Goal: Task Accomplishment & Management: Complete application form

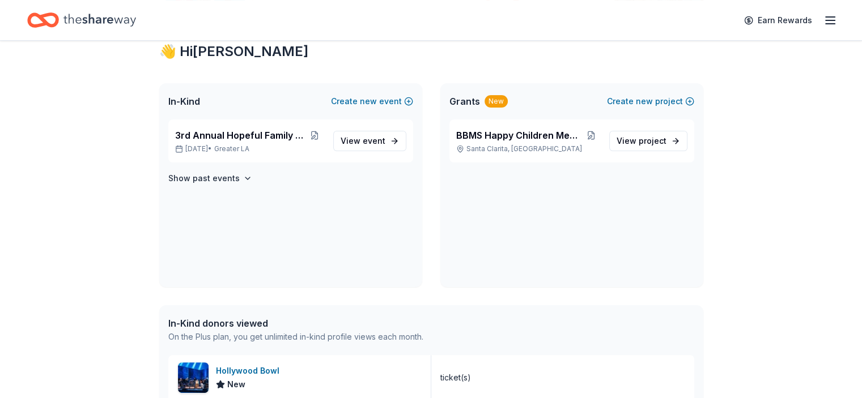
scroll to position [227, 0]
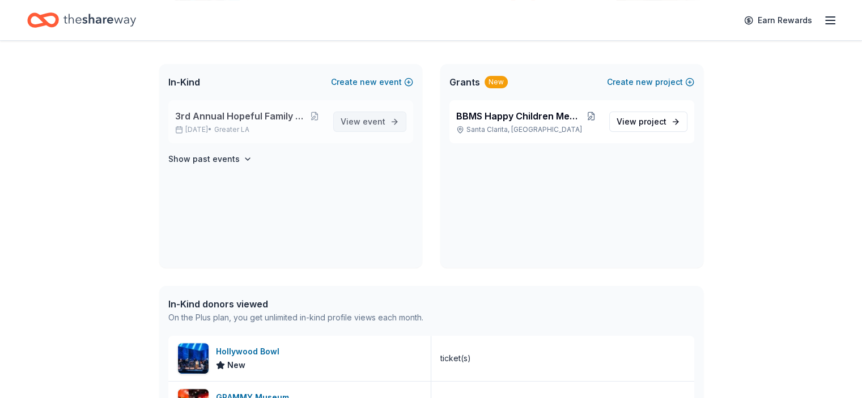
click at [373, 124] on span "event" at bounding box center [374, 122] width 23 height 10
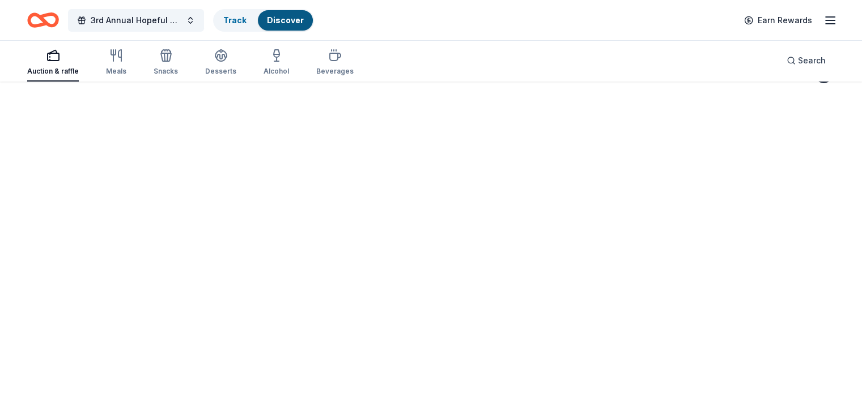
scroll to position [82, 0]
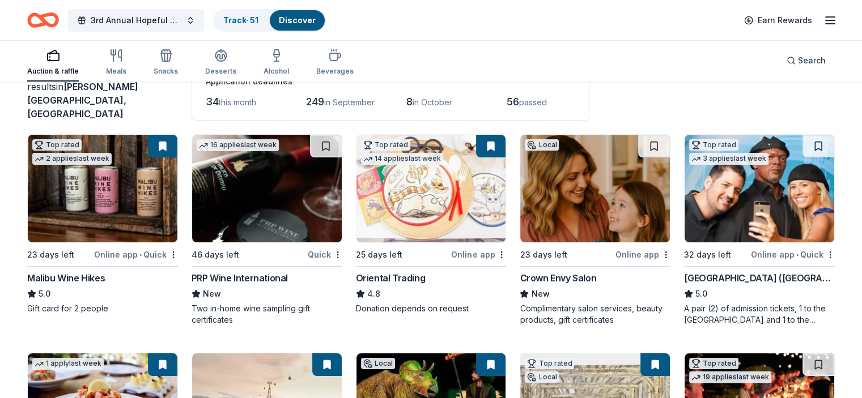
click at [309, 22] on link "Discover" at bounding box center [297, 20] width 37 height 10
click at [254, 20] on link "Track · 51" at bounding box center [240, 20] width 35 height 10
click at [254, 17] on link "Track · 51" at bounding box center [240, 20] width 35 height 10
click at [258, 16] on link "Track · 51" at bounding box center [240, 20] width 35 height 10
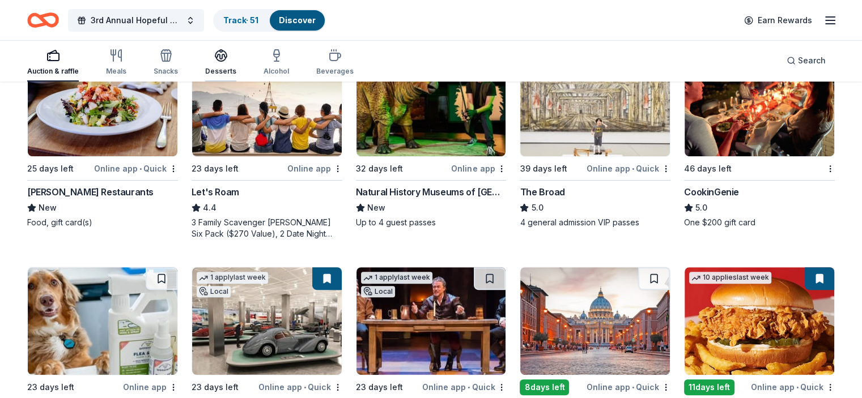
scroll to position [195, 0]
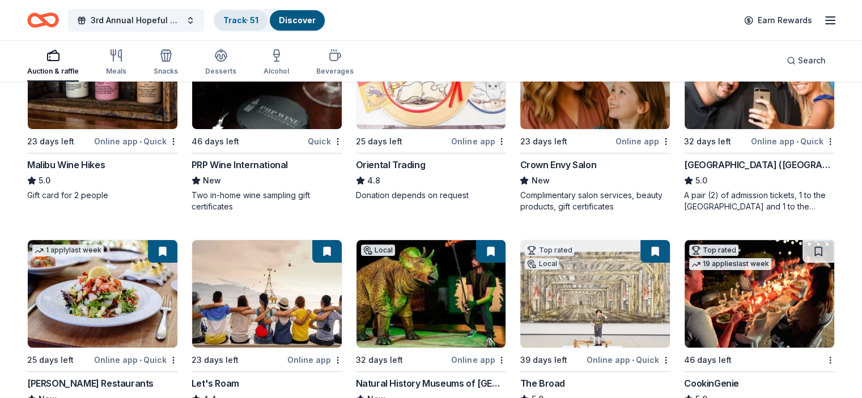
click at [258, 19] on link "Track · 51" at bounding box center [240, 20] width 35 height 10
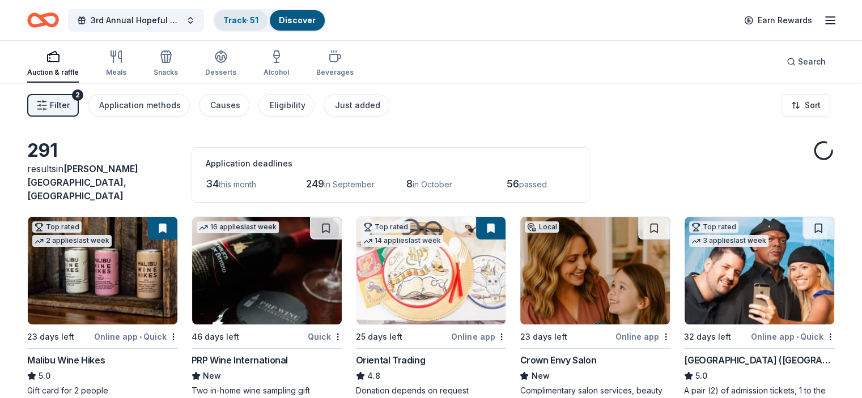
click at [258, 17] on link "Track · 51" at bounding box center [240, 20] width 35 height 10
click at [249, 18] on link "Track · 51" at bounding box center [240, 20] width 35 height 10
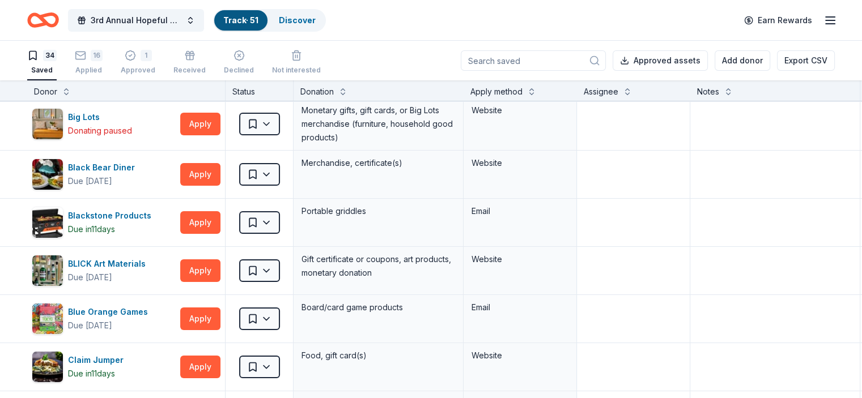
scroll to position [113, 0]
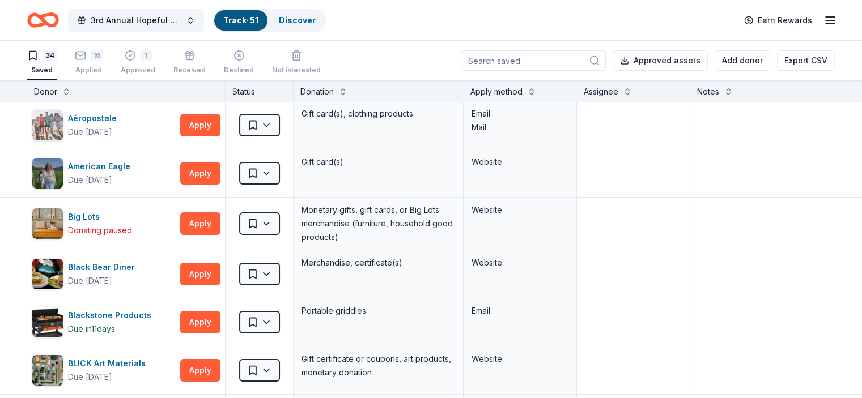
click at [494, 62] on input at bounding box center [533, 60] width 145 height 20
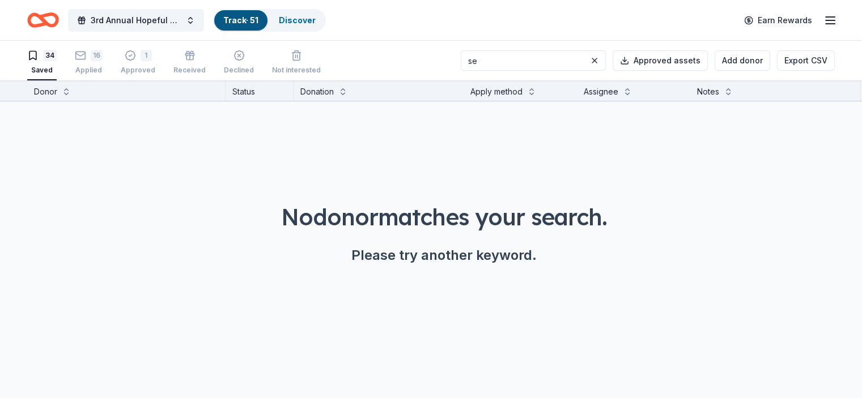
type input "s"
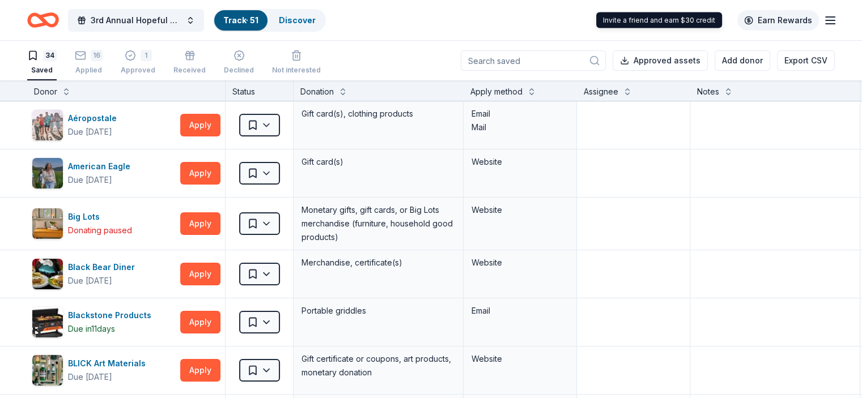
click at [777, 19] on link "Earn Rewards" at bounding box center [778, 20] width 82 height 20
click at [143, 16] on span "3rd Annual Hopeful Family Futures" at bounding box center [136, 21] width 91 height 14
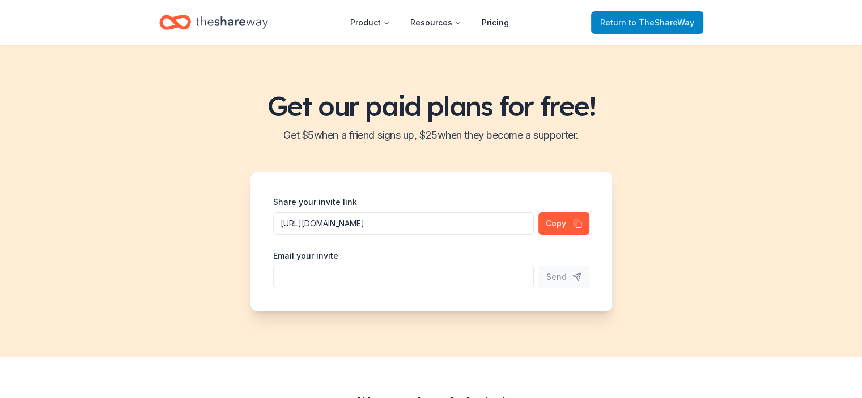
click at [657, 31] on link "Return to TheShareWay" at bounding box center [647, 22] width 112 height 23
click at [640, 27] on span "Return to TheShareWay" at bounding box center [647, 23] width 94 height 14
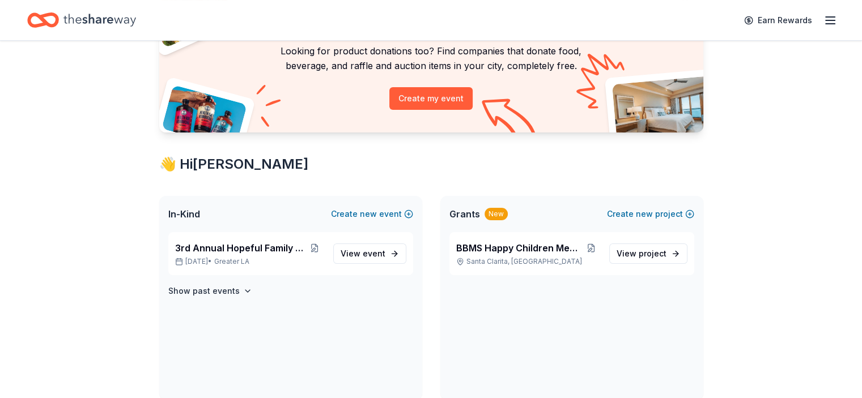
scroll to position [113, 0]
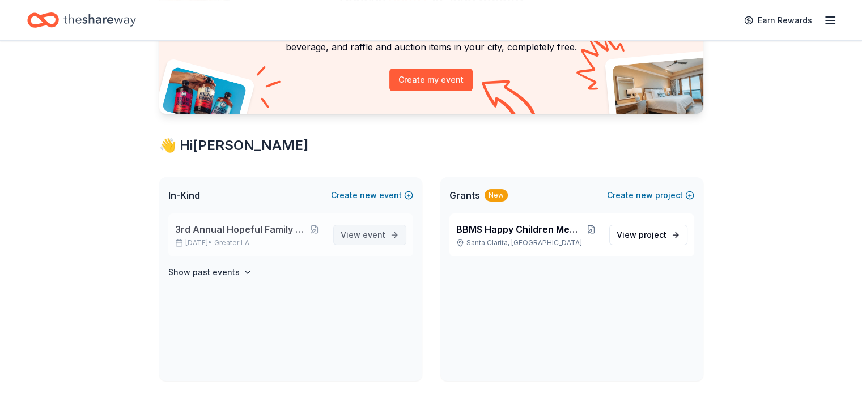
click at [374, 232] on span "event" at bounding box center [374, 235] width 23 height 10
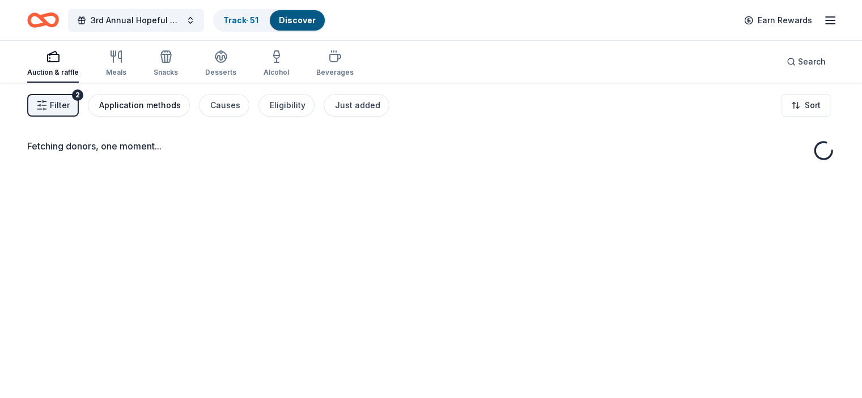
click at [142, 108] on div "Application methods" at bounding box center [140, 106] width 82 height 14
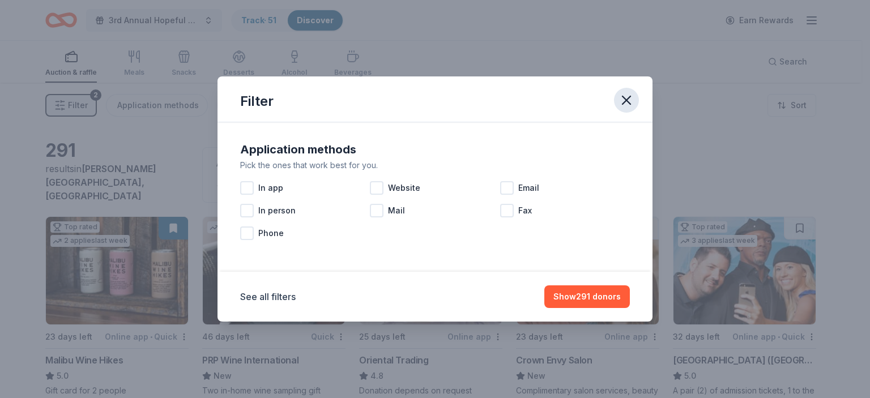
click at [636, 100] on button "button" at bounding box center [626, 100] width 25 height 25
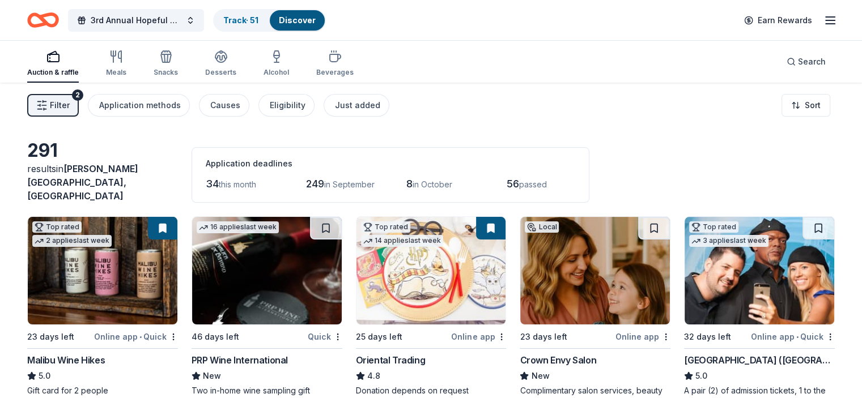
click at [351, 180] on span "in September" at bounding box center [349, 185] width 50 height 10
click at [239, 182] on div "34 this month" at bounding box center [240, 184] width 69 height 18
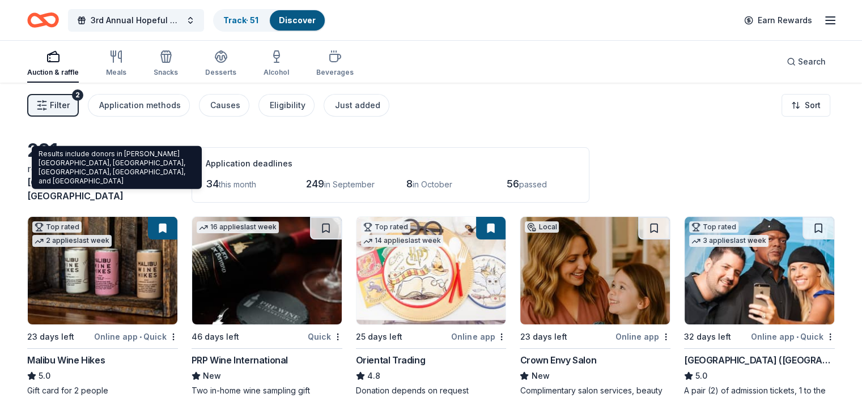
click at [129, 183] on span "[PERSON_NAME][GEOGRAPHIC_DATA], [GEOGRAPHIC_DATA]" at bounding box center [82, 182] width 111 height 39
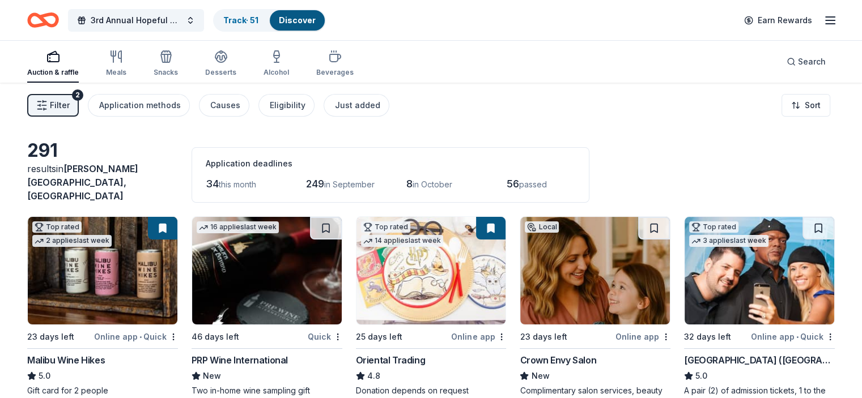
click at [79, 65] on div "Auction & raffle" at bounding box center [53, 63] width 52 height 27
click at [798, 63] on span "Search" at bounding box center [812, 62] width 28 height 14
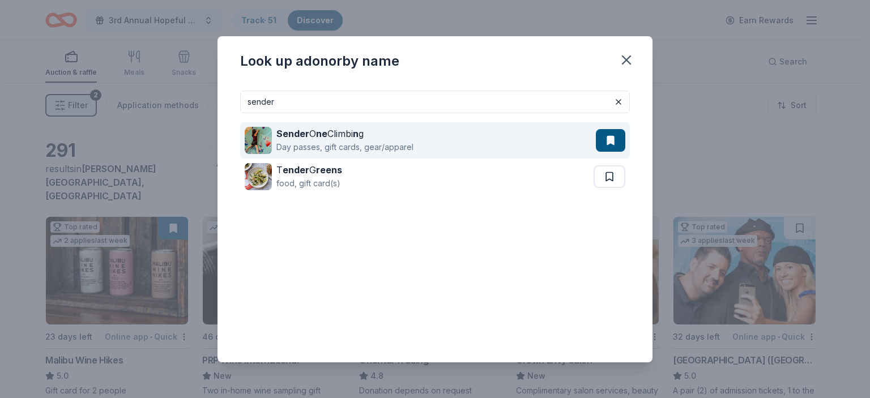
type input "sender"
click at [341, 137] on div "Sender O ne Climbi n g" at bounding box center [345, 134] width 137 height 14
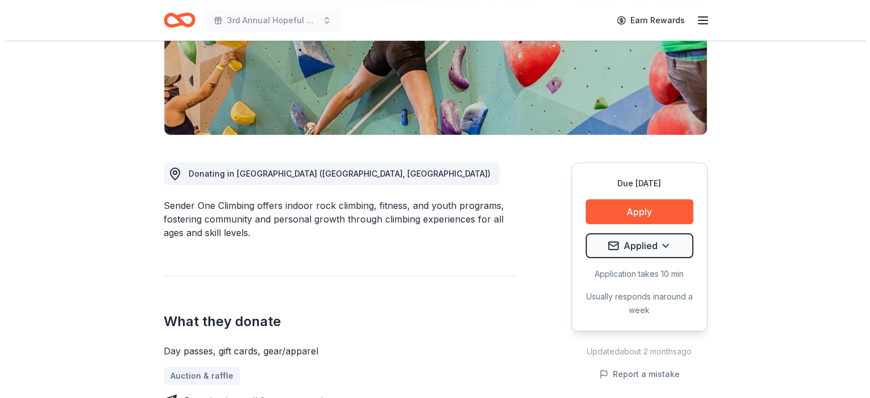
scroll to position [227, 0]
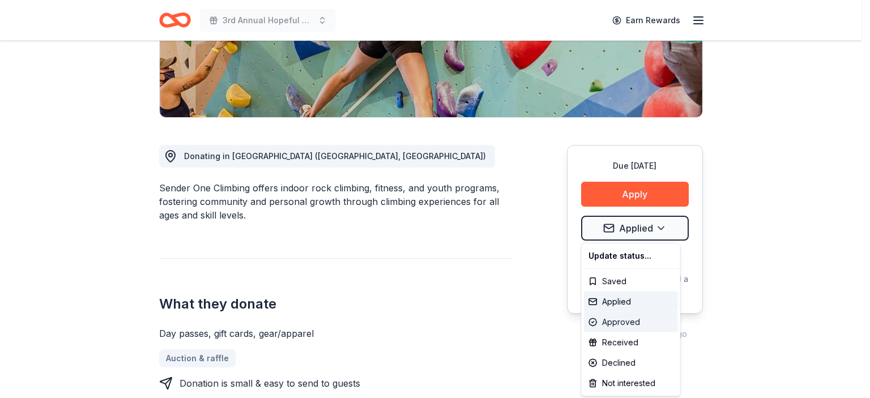
click at [629, 317] on div "Approved" at bounding box center [631, 322] width 94 height 20
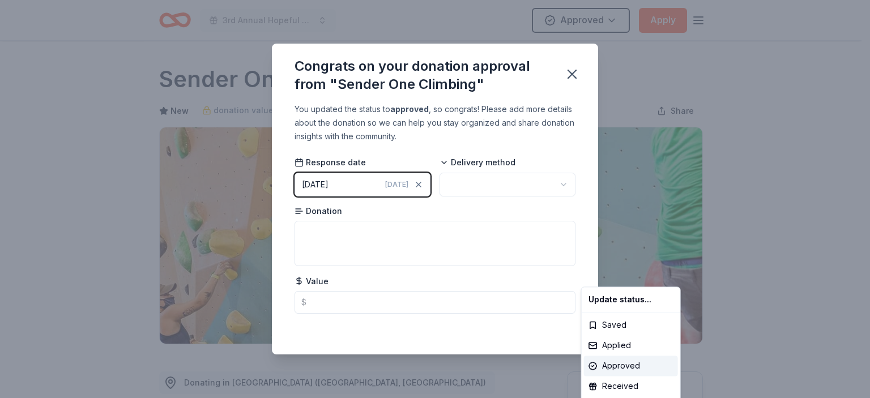
click at [513, 181] on html "3rd Annual Hopeful Family Futures Approved Apply Due in 23 days Share Sender On…" at bounding box center [435, 199] width 870 height 398
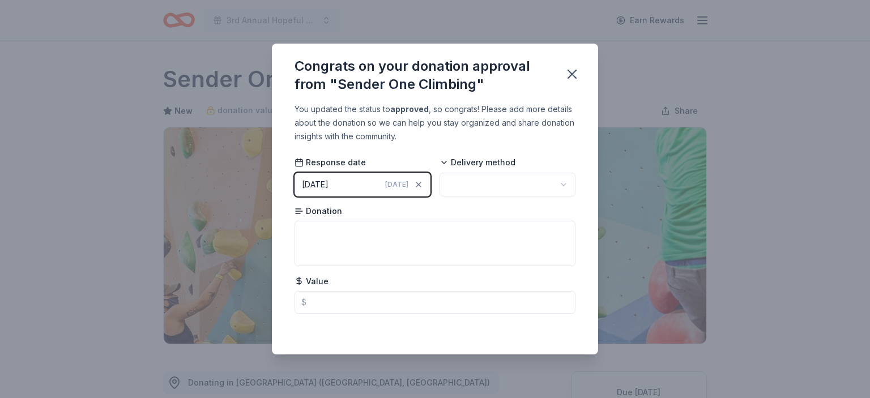
scroll to position [256, 0]
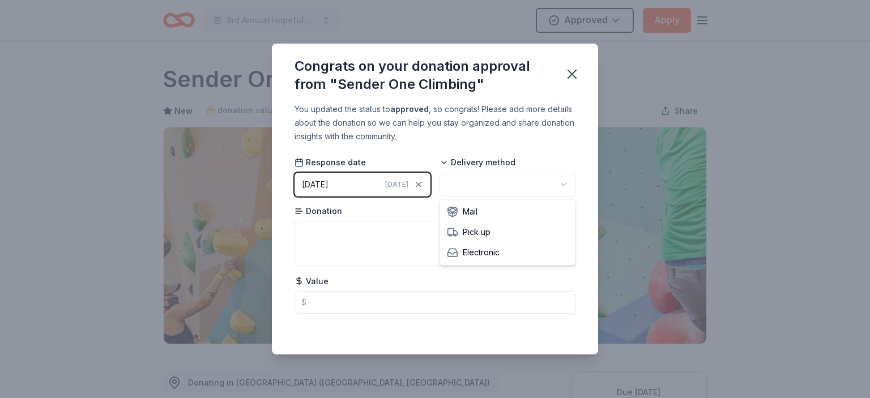
click at [513, 189] on html "3rd Annual Hopeful Family Futures Approved Apply Due in 23 days Share Sender On…" at bounding box center [435, 199] width 870 height 398
click at [564, 180] on html "3rd Annual Hopeful Family Futures Approved Apply Due in 23 days Share Sender On…" at bounding box center [435, 199] width 870 height 398
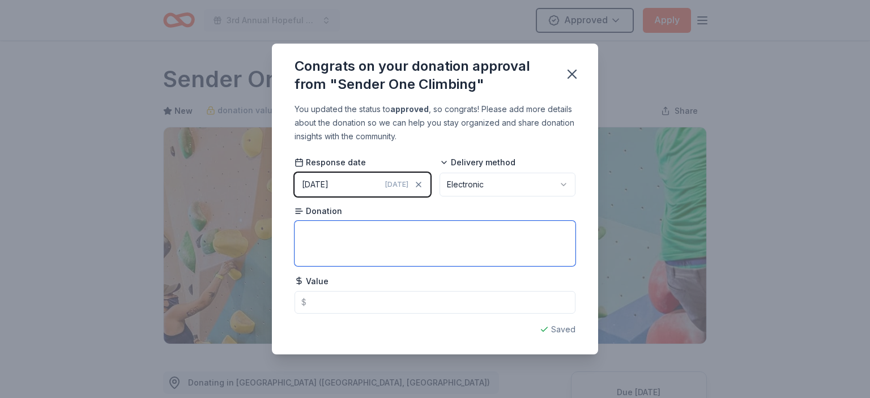
click at [327, 249] on textarea at bounding box center [435, 243] width 281 height 45
type textarea "2 passes"
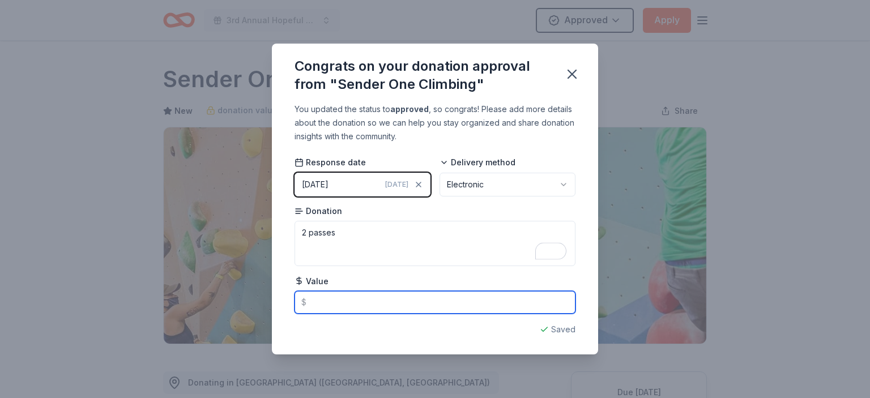
click at [314, 296] on input "text" at bounding box center [435, 302] width 281 height 23
type input "180.00"
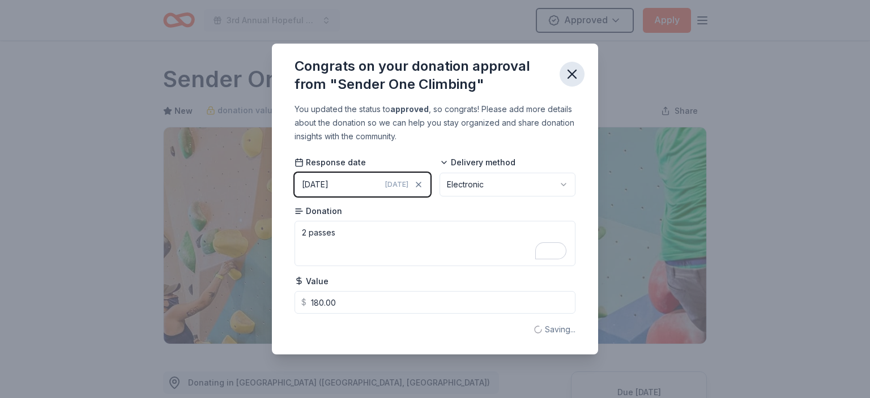
click at [579, 75] on icon "button" at bounding box center [572, 74] width 16 height 16
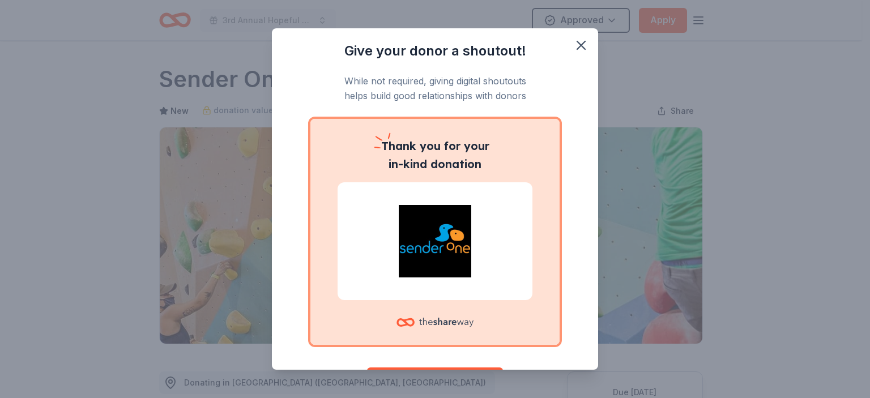
click at [461, 242] on img at bounding box center [435, 241] width 168 height 73
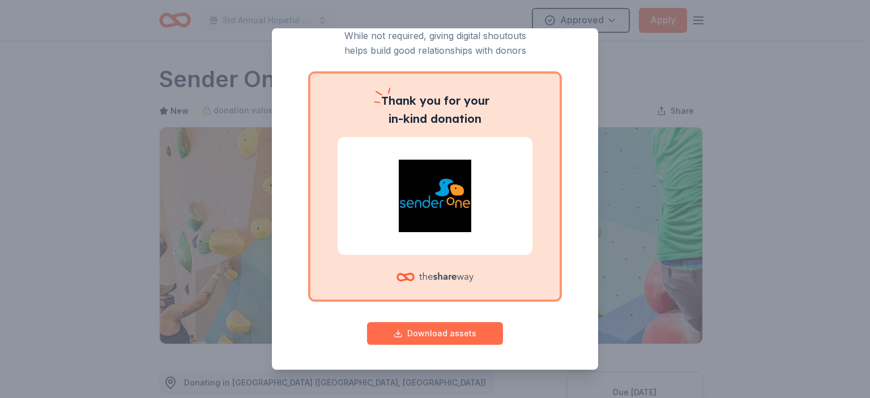
click at [430, 332] on button "Download assets" at bounding box center [435, 333] width 136 height 23
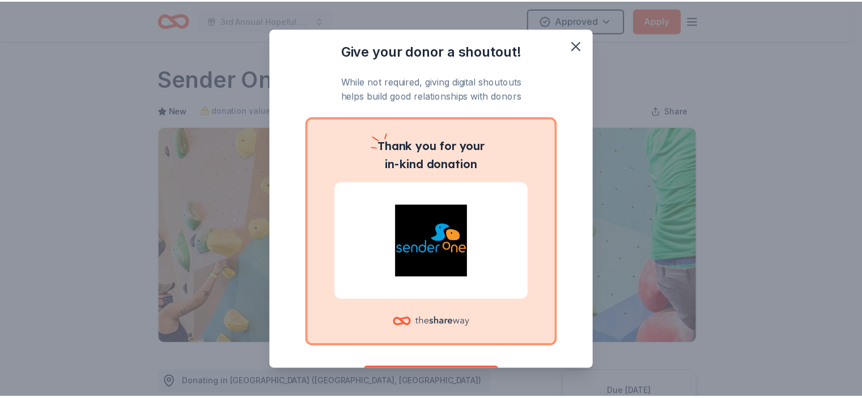
scroll to position [0, 0]
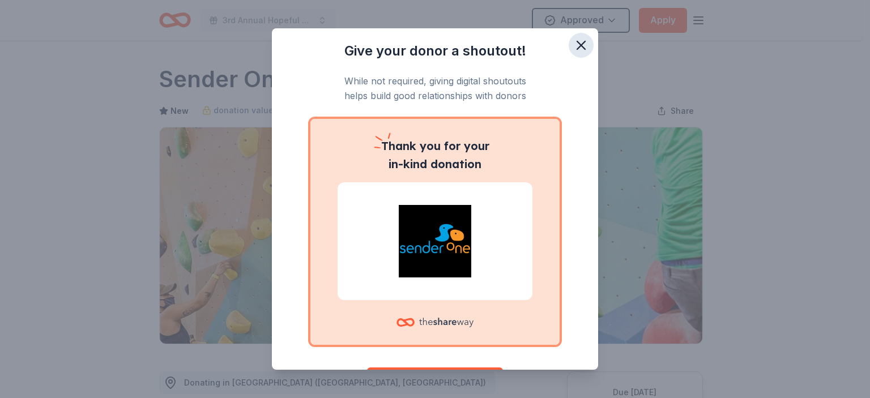
click at [573, 45] on icon "button" at bounding box center [581, 45] width 16 height 16
